Goal: Understand process/instructions: Learn about a topic

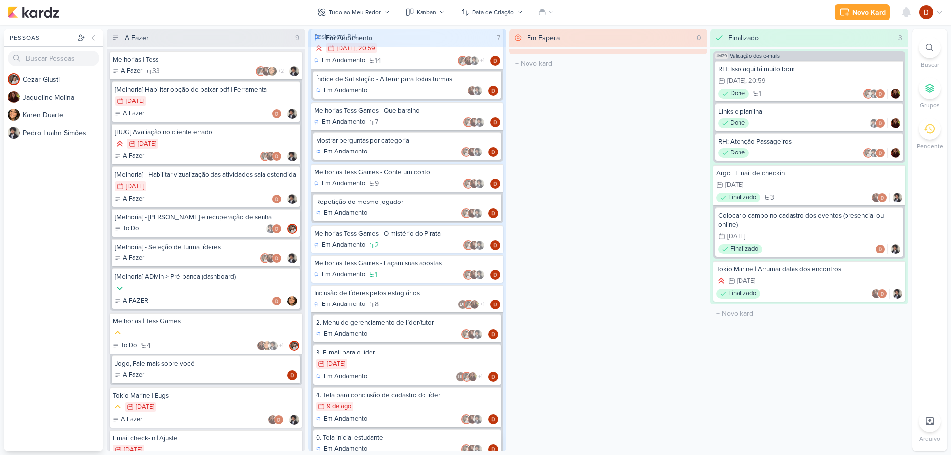
scroll to position [138, 0]
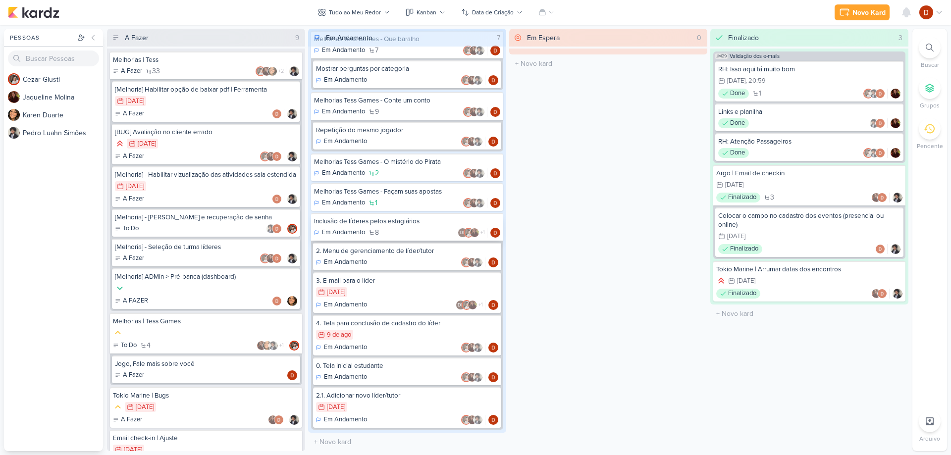
click at [383, 225] on div "Inclusão de líderes pelos estagiários" at bounding box center [407, 221] width 186 height 9
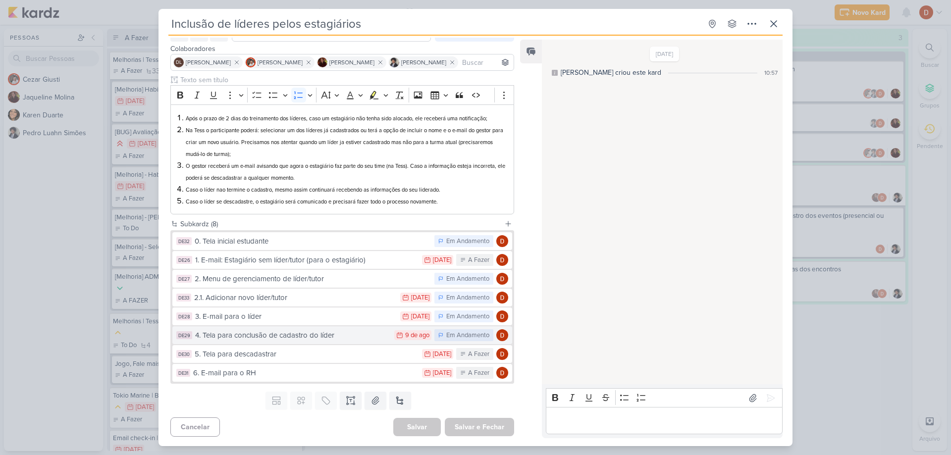
scroll to position [56, 0]
click at [299, 321] on div "3. E-mail para o líder" at bounding box center [295, 315] width 200 height 11
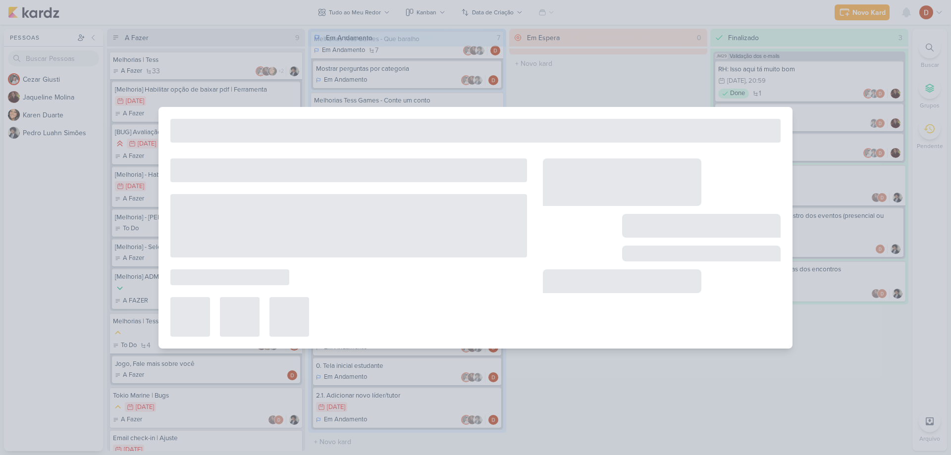
type input "3. E-mail para o líder"
type input "[DATE] 23:59"
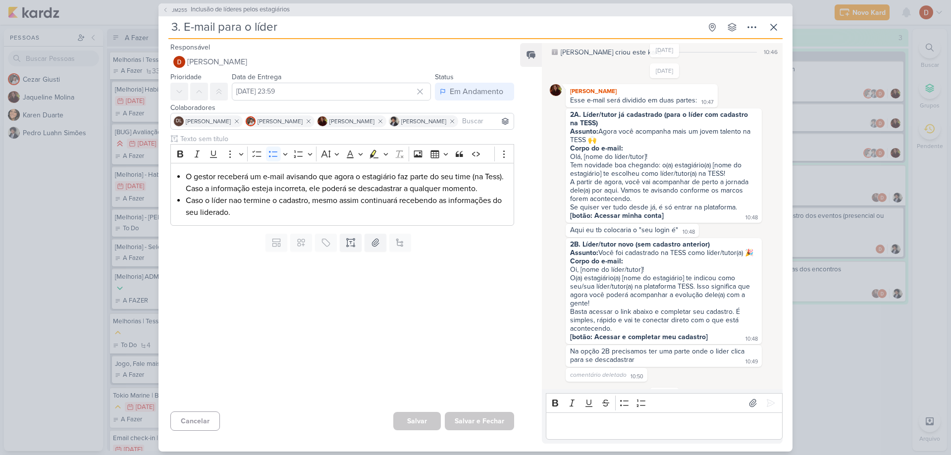
scroll to position [50, 0]
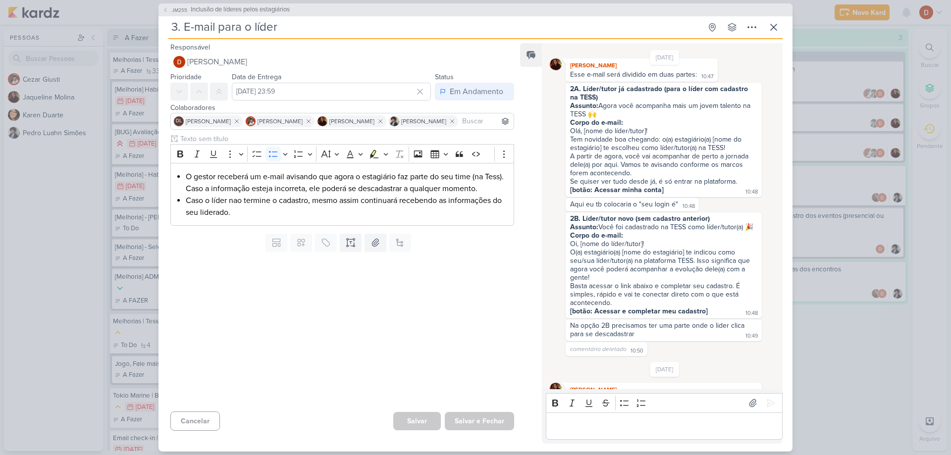
drag, startPoint x: 588, startPoint y: 228, endPoint x: 620, endPoint y: 233, distance: 32.6
click at [620, 231] on div "Assunto: Você foi cadastrado na [PERSON_NAME] como líder/tutor(a) 🎉" at bounding box center [663, 227] width 187 height 8
drag, startPoint x: 611, startPoint y: 260, endPoint x: 618, endPoint y: 268, distance: 9.8
click at [616, 266] on div "O(a) estagiário(a) [nome do estagiário] te indicou como seu/sua líder/tutor(a) …" at bounding box center [663, 265] width 187 height 34
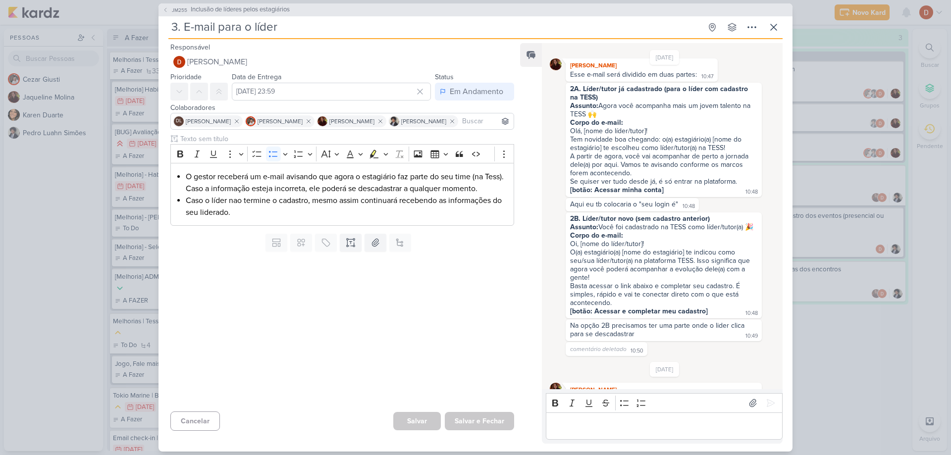
click at [624, 275] on div "O(a) estagiário(a) [nome do estagiário] te indicou como seu/sua líder/tutor(a) …" at bounding box center [663, 265] width 187 height 34
drag, startPoint x: 624, startPoint y: 275, endPoint x: 610, endPoint y: 259, distance: 20.7
click at [610, 259] on div "O(a) estagiário(a) [nome do estagiário] te indicou como seu/sua líder/tutor(a) …" at bounding box center [663, 265] width 187 height 34
click at [620, 277] on div "O(a) estagiário(a) [nome do estagiário] te indicou como seu/sua líder/tutor(a) …" at bounding box center [663, 265] width 187 height 34
drag, startPoint x: 623, startPoint y: 290, endPoint x: 621, endPoint y: 272, distance: 17.4
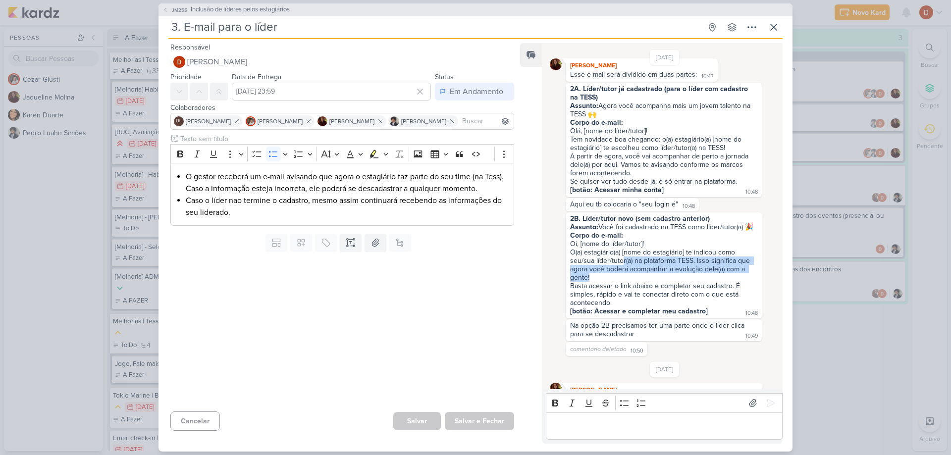
click at [621, 272] on div "O(a) estagiário(a) [nome do estagiário] te indicou como seu/sua líder/tutor(a) …" at bounding box center [663, 265] width 187 height 34
drag, startPoint x: 617, startPoint y: 280, endPoint x: 620, endPoint y: 287, distance: 7.5
click at [620, 282] on div "O(a) estagiário(a) [nome do estagiário] te indicou como seu/sua líder/tutor(a) …" at bounding box center [663, 265] width 187 height 34
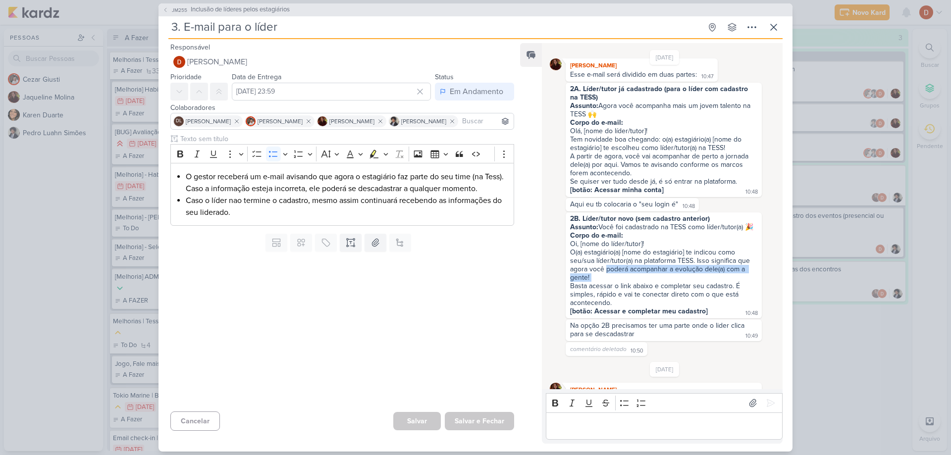
drag, startPoint x: 620, startPoint y: 287, endPoint x: 616, endPoint y: 276, distance: 12.2
click at [616, 276] on div "O(a) estagiário(a) [nome do estagiário] te indicou como seu/sua líder/tutor(a) …" at bounding box center [663, 265] width 187 height 34
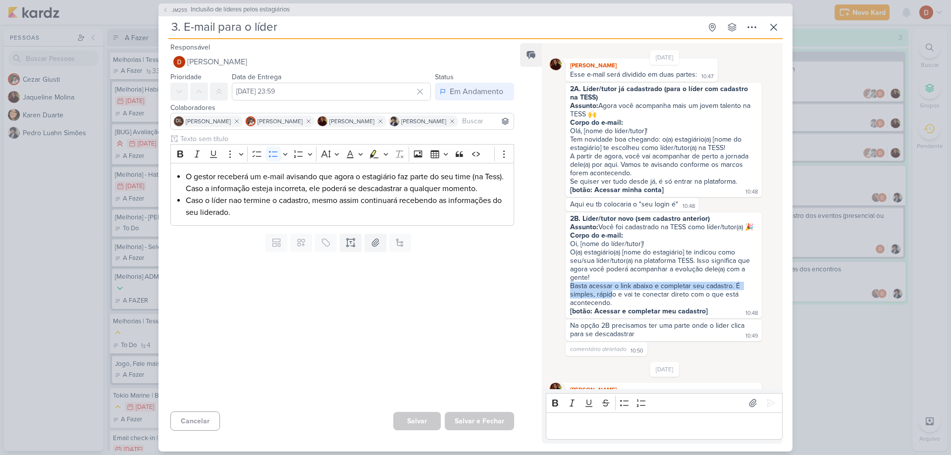
drag, startPoint x: 611, startPoint y: 289, endPoint x: 611, endPoint y: 301, distance: 11.4
click at [611, 301] on span "2B. Líder/tutor novo (sem cadastro anterior) Assunto: Você foi cadastrado na TE…" at bounding box center [663, 264] width 187 height 101
click at [611, 301] on div "Basta acessar o link abaixo e completar seu cadastro. É simples, rápido e vai t…" at bounding box center [663, 294] width 187 height 25
drag, startPoint x: 612, startPoint y: 306, endPoint x: 613, endPoint y: 294, distance: 12.4
click at [613, 294] on div "Basta acessar o link abaixo e completar seu cadastro. É simples, rápido e vai t…" at bounding box center [663, 294] width 187 height 25
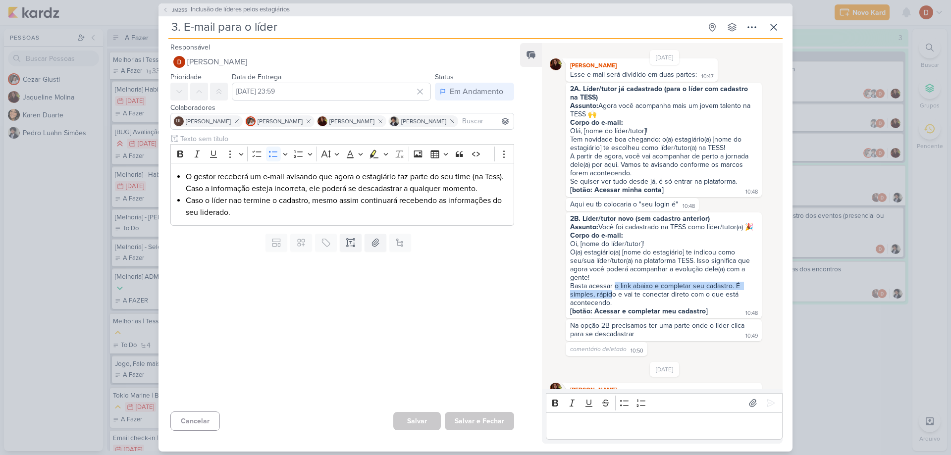
click at [613, 294] on div "Basta acessar o link abaixo e completar seu cadastro. É simples, rápido e vai t…" at bounding box center [663, 294] width 187 height 25
click at [614, 306] on div "Basta acessar o link abaixo e completar seu cadastro. É simples, rápido e vai t…" at bounding box center [663, 294] width 187 height 25
click at [614, 307] on div "Basta acessar o link abaixo e completar seu cadastro. É simples, rápido e vai t…" at bounding box center [663, 294] width 187 height 25
drag, startPoint x: 624, startPoint y: 314, endPoint x: 625, endPoint y: 288, distance: 26.8
click at [625, 288] on span "2B. Líder/tutor novo (sem cadastro anterior) Assunto: Você foi cadastrado na TE…" at bounding box center [663, 264] width 187 height 101
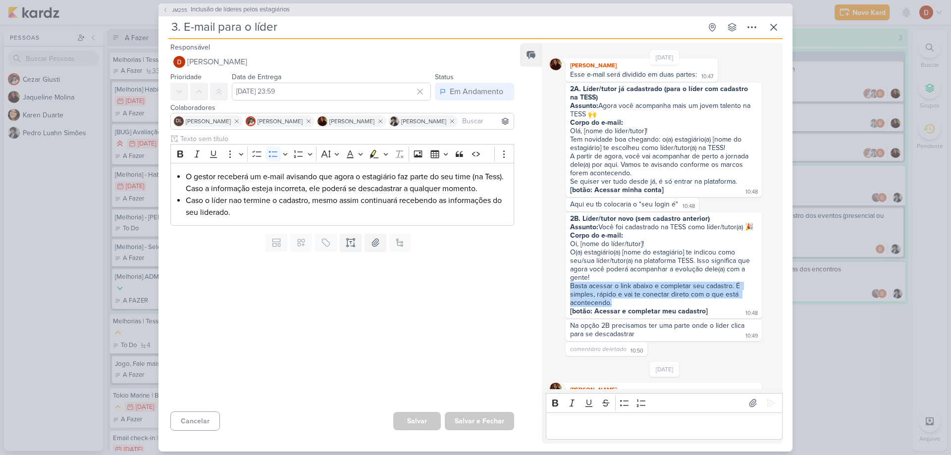
click at [625, 282] on div "O(a) estagiário(a) [nome do estagiário] te indicou como seu/sua líder/tutor(a) …" at bounding box center [663, 265] width 187 height 34
click at [609, 338] on div "Na opção 2B precisamos ter uma parte onde o lider clica para se descadastrar" at bounding box center [658, 329] width 176 height 17
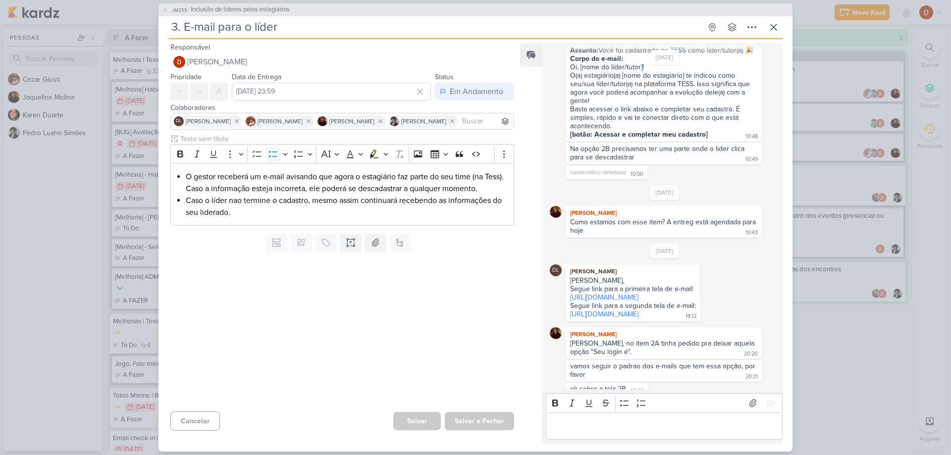
scroll to position [91, 0]
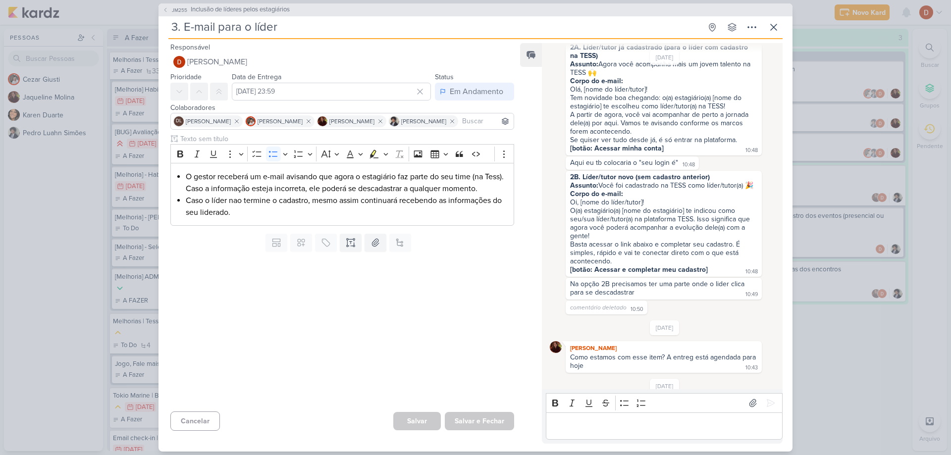
drag, startPoint x: 600, startPoint y: 188, endPoint x: 605, endPoint y: 192, distance: 6.7
click at [605, 190] on div "Assunto: Você foi cadastrado na [PERSON_NAME] como líder/tutor(a) 🎉" at bounding box center [663, 185] width 187 height 8
copy div "Você foi cadastrado na TESS como líder/tutor(a) 🎉"
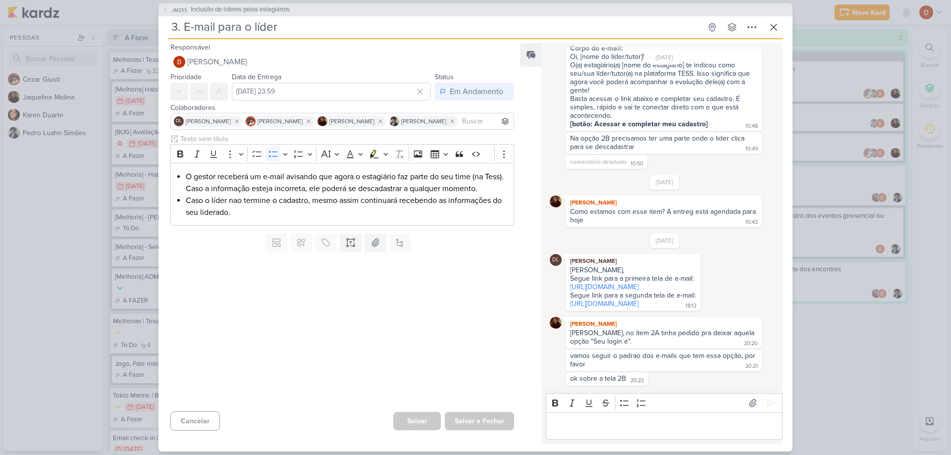
scroll to position [289, 0]
click at [169, 13] on button "JM255 Inclusão de líderes pelos estagiários" at bounding box center [225, 10] width 127 height 10
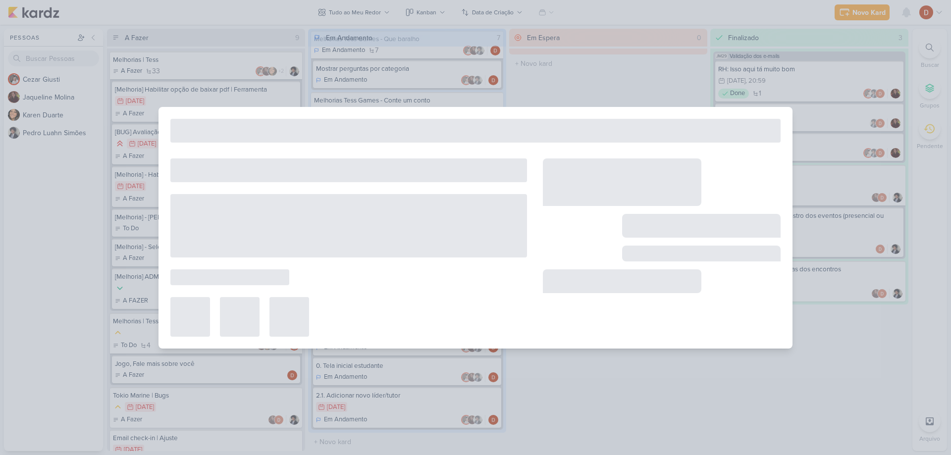
type input "Inclusão de líderes pelos estagiários"
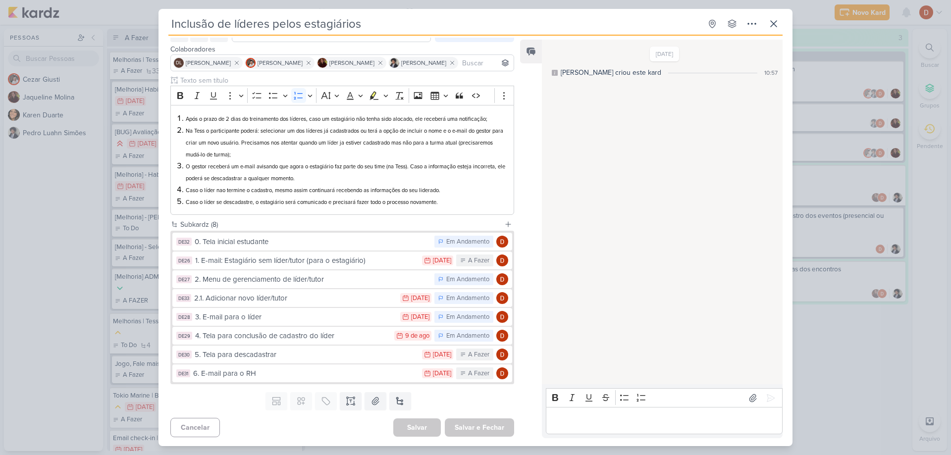
scroll to position [56, 0]
click at [774, 19] on icon at bounding box center [773, 24] width 12 height 12
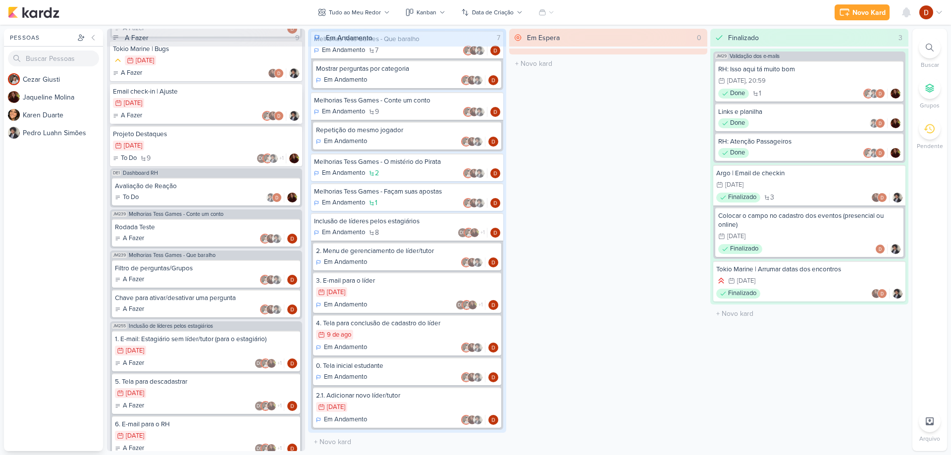
scroll to position [384, 0]
